Goal: Task Accomplishment & Management: Use online tool/utility

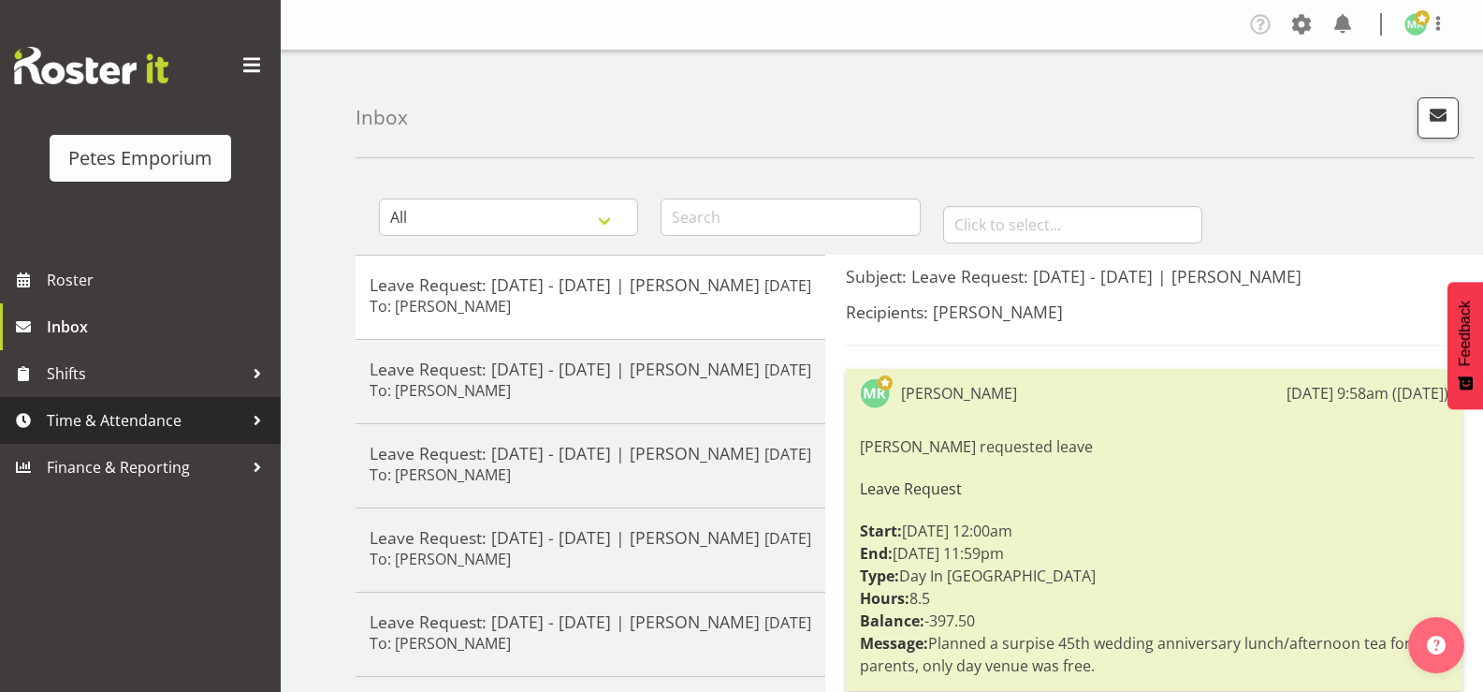
click at [155, 415] on span "Time & Attendance" at bounding box center [145, 420] width 197 height 28
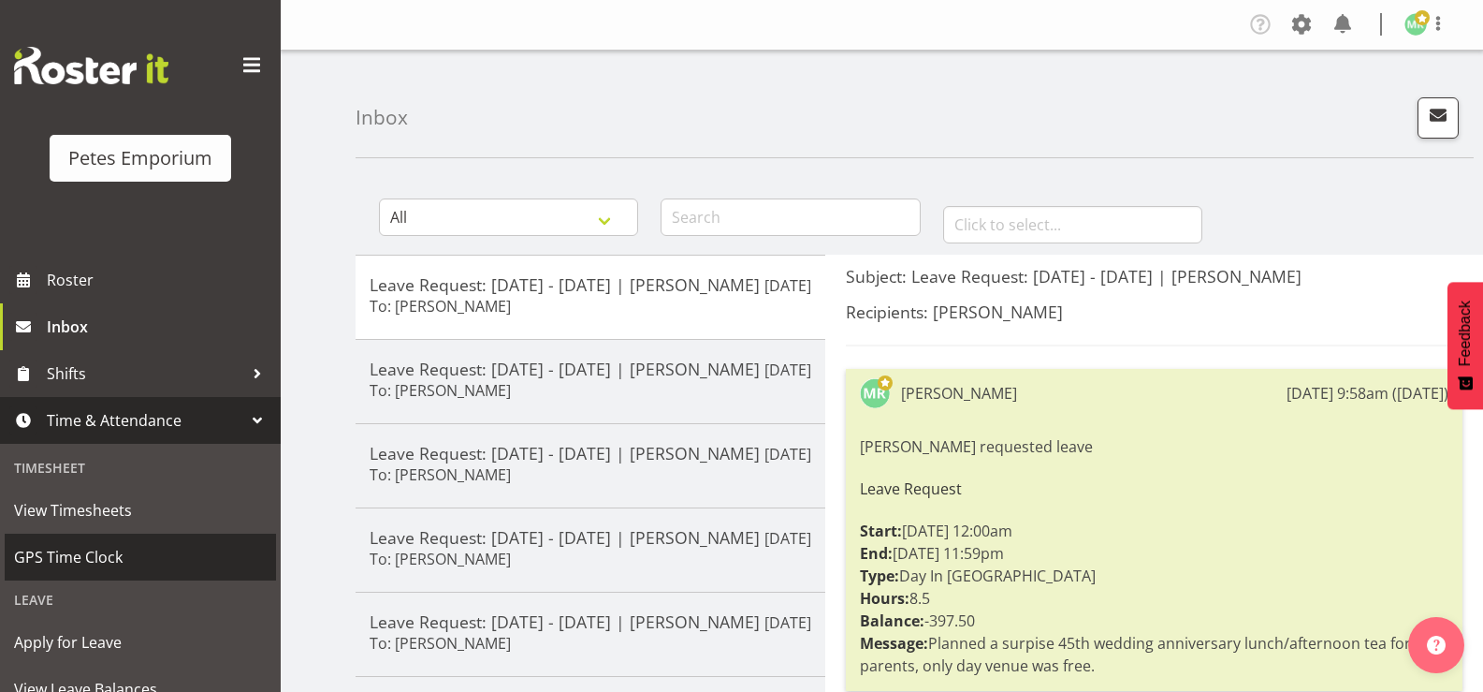
click at [130, 560] on span "GPS Time Clock" at bounding box center [140, 557] width 253 height 28
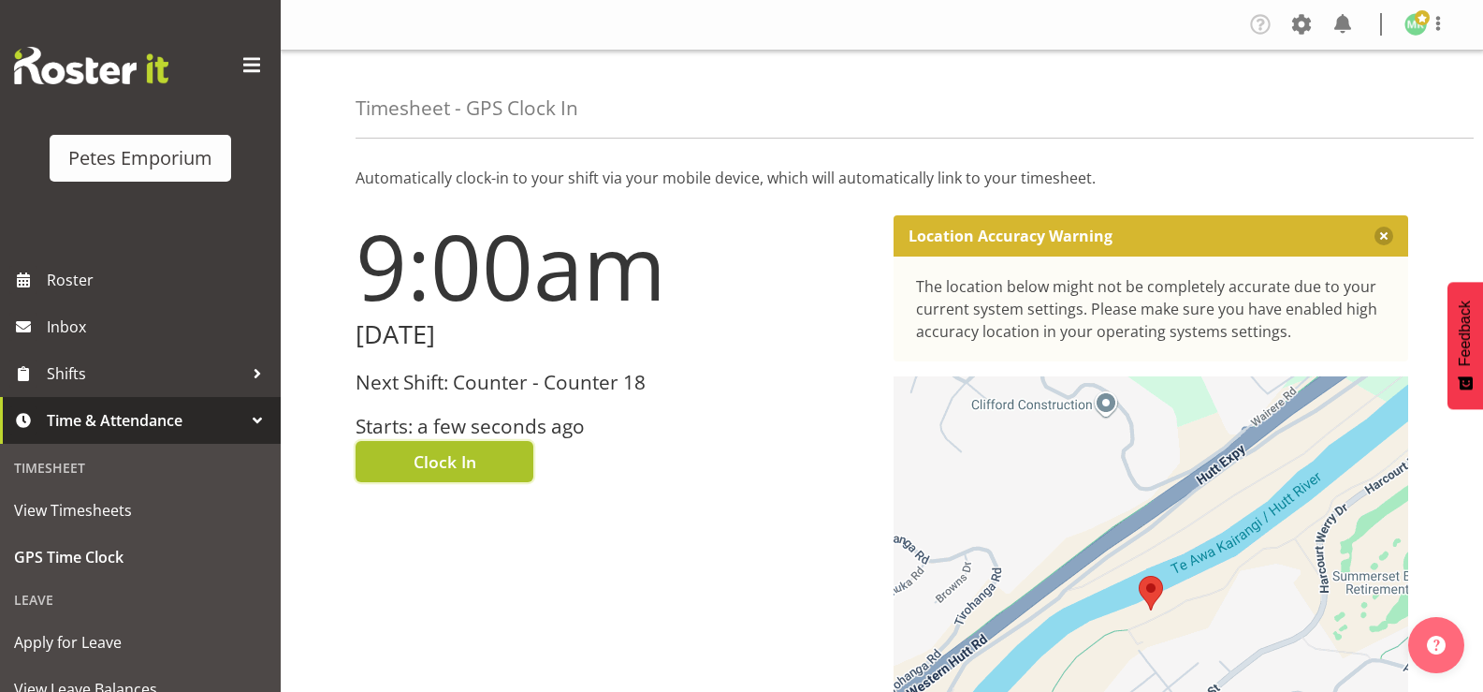
click at [472, 463] on span "Clock In" at bounding box center [445, 461] width 63 height 24
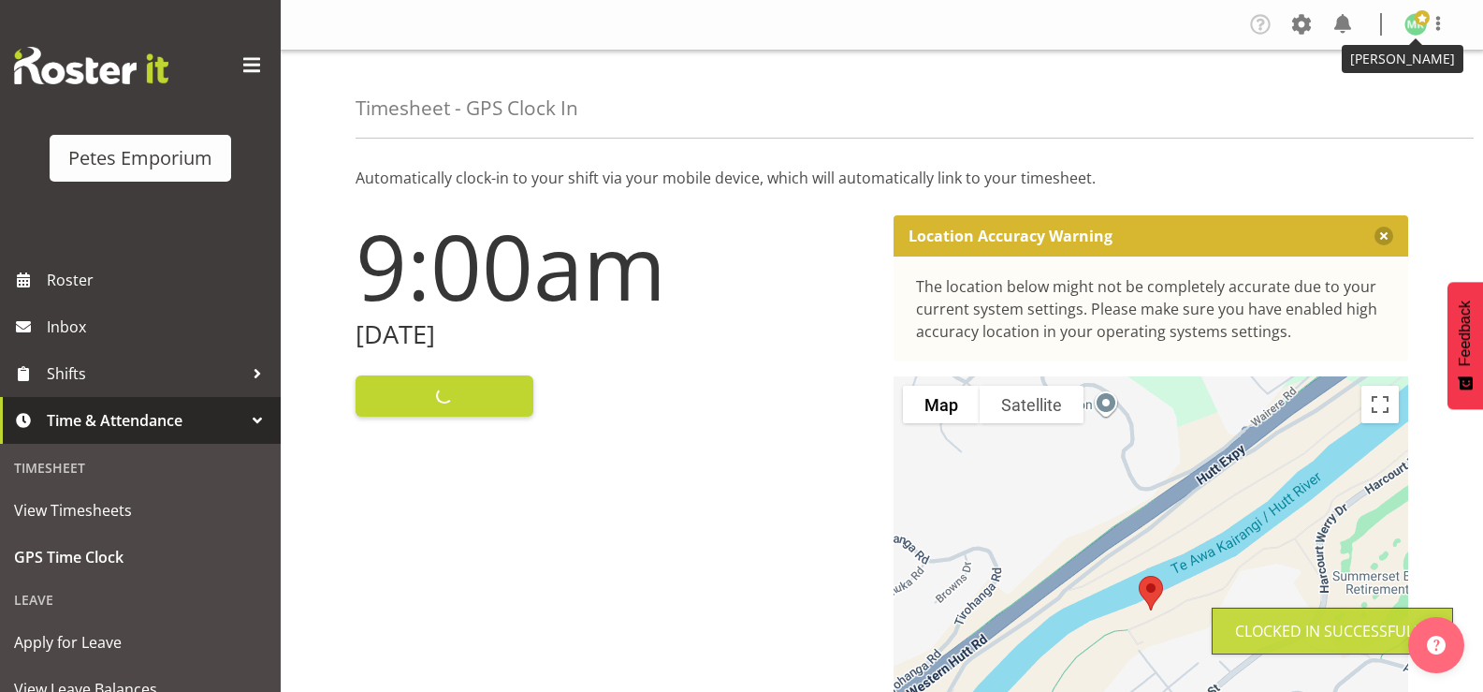
click at [1418, 27] on img at bounding box center [1416, 24] width 22 height 22
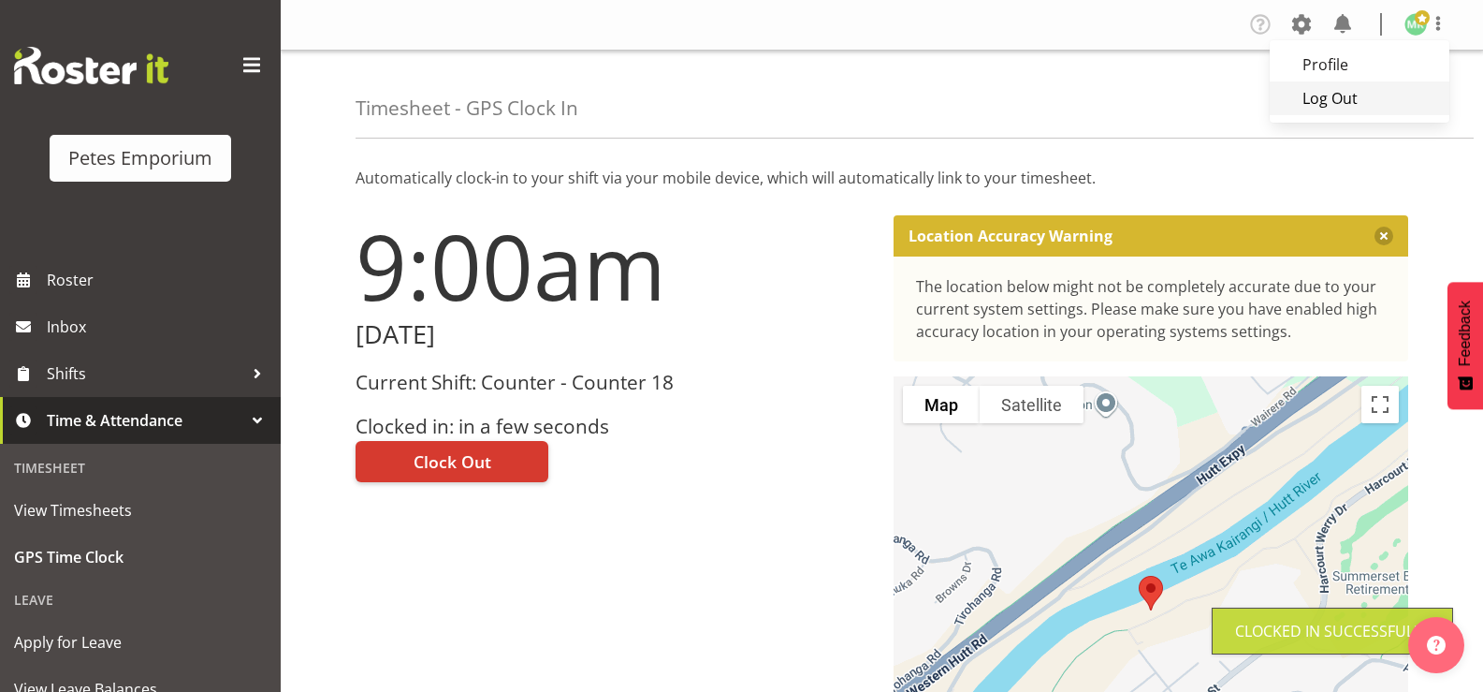
click at [1347, 99] on link "Log Out" at bounding box center [1360, 98] width 180 height 34
